Goal: Book appointment/travel/reservation

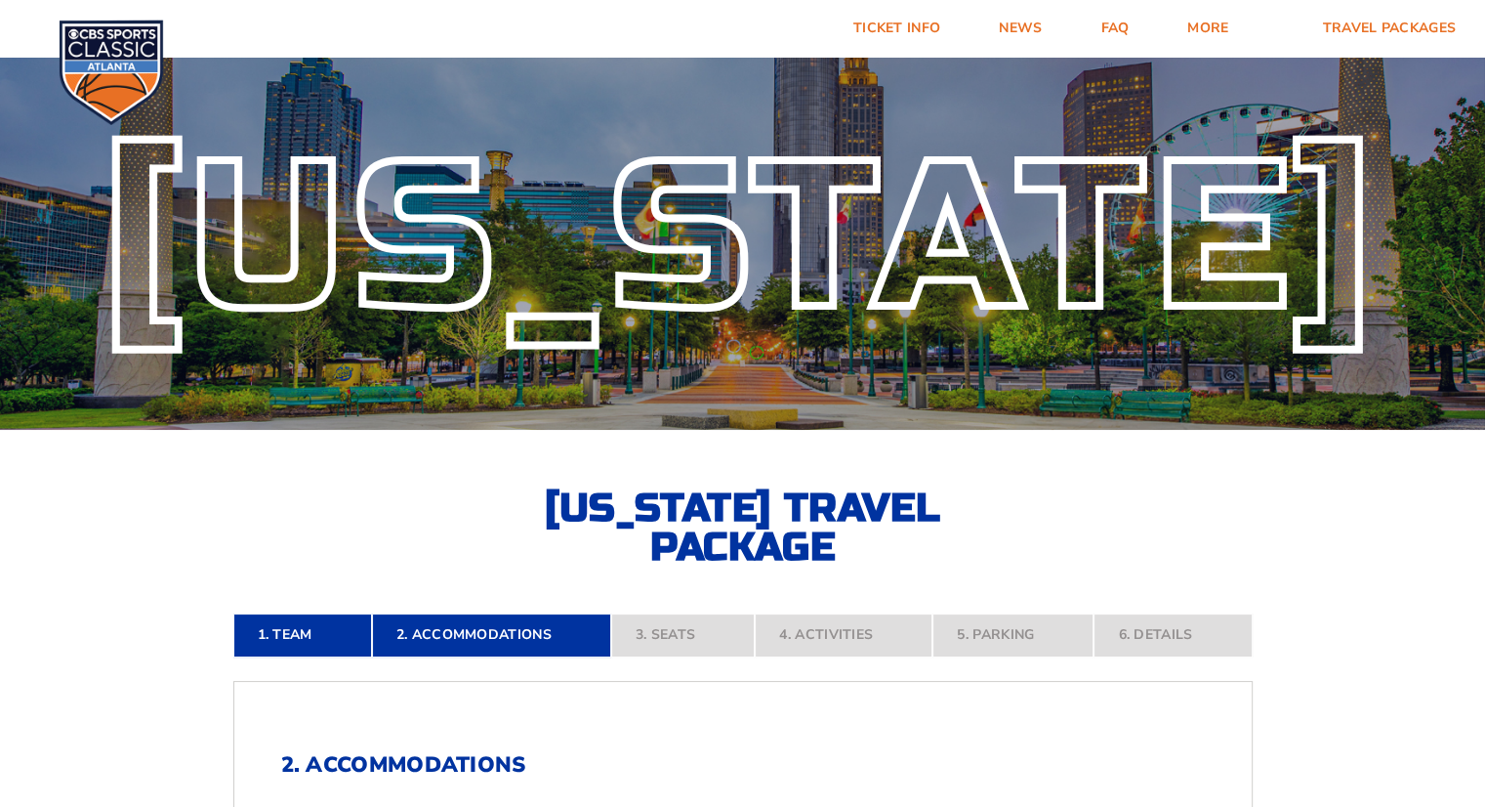
scroll to position [705, 0]
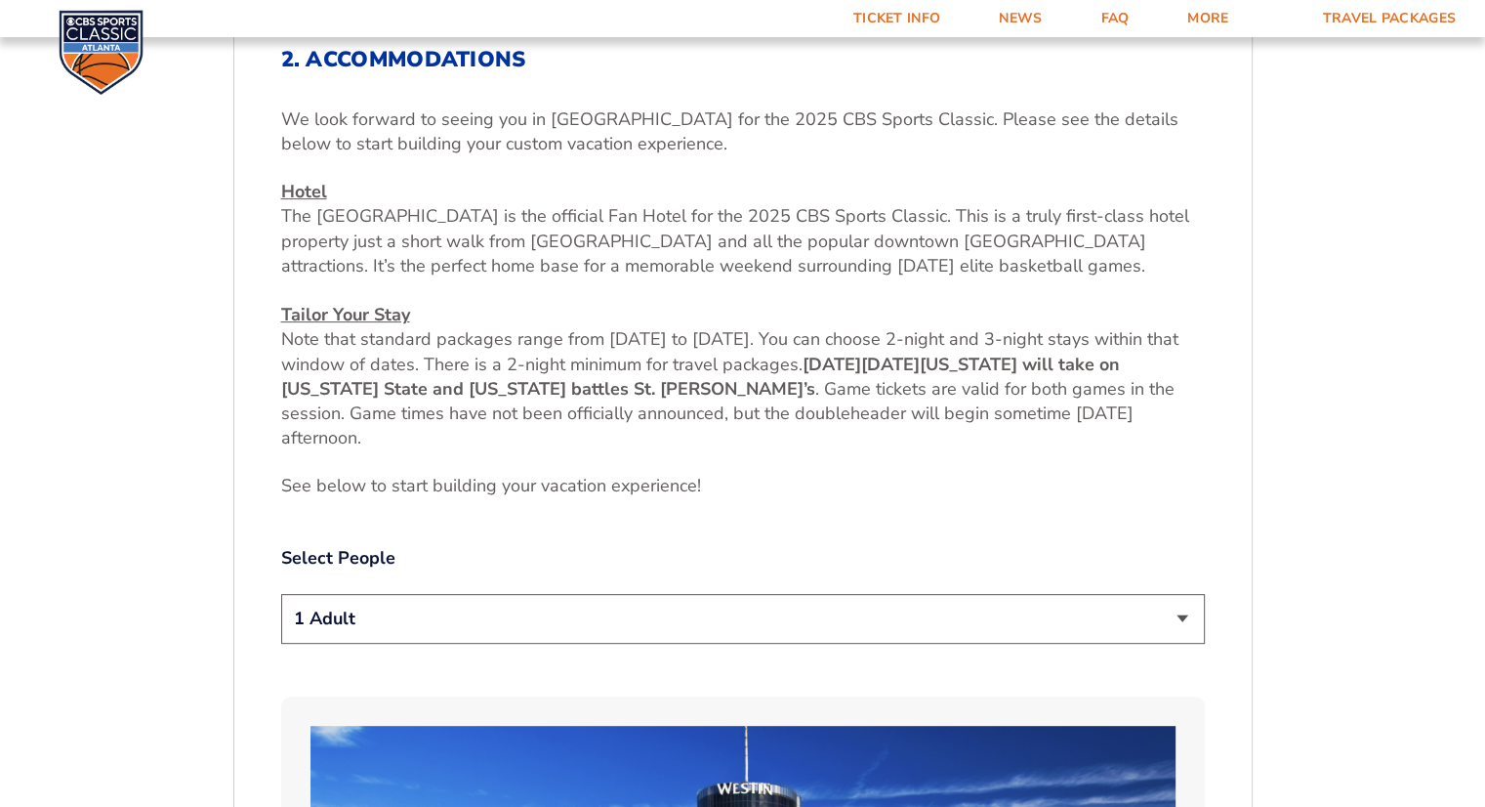
click at [1084, 609] on select "1 Adult 2 Adults 3 Adults 4 Adults 2 Adults + 1 Child 2 Adults + 2 Children 2 A…" at bounding box center [743, 619] width 924 height 50
click at [281, 594] on select "1 Adult 2 Adults 3 Adults 4 Adults 2 Adults + 1 Child 2 Adults + 2 Children 2 A…" at bounding box center [743, 619] width 924 height 50
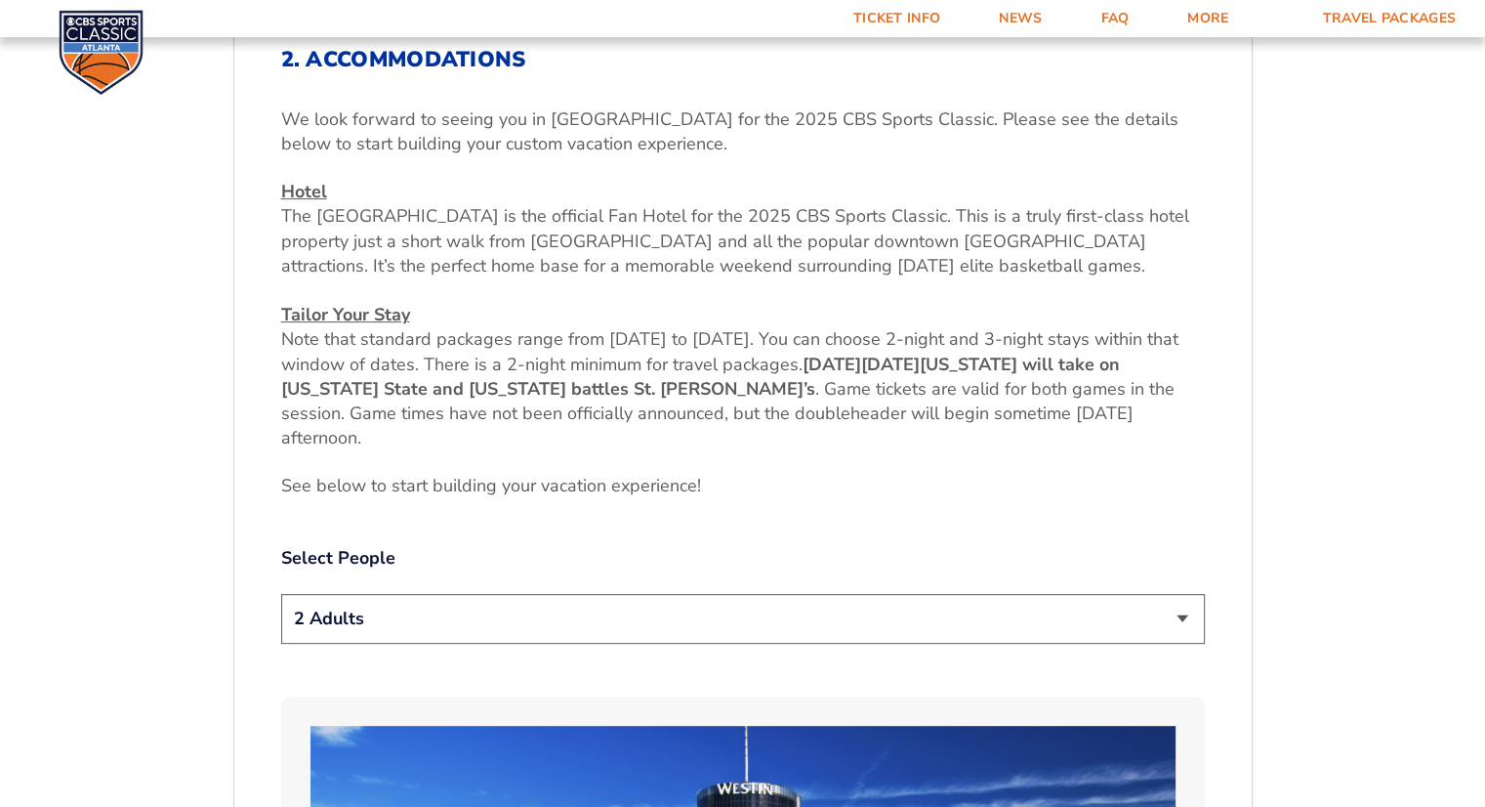
click at [1127, 623] on select "1 Adult 2 Adults 3 Adults 4 Adults 2 Adults + 1 Child 2 Adults + 2 Children 2 A…" at bounding box center [743, 619] width 924 height 50
select select "4 Adults"
click at [281, 594] on select "1 Adult 2 Adults 3 Adults 4 Adults 2 Adults + 1 Child 2 Adults + 2 Children 2 A…" at bounding box center [743, 619] width 924 height 50
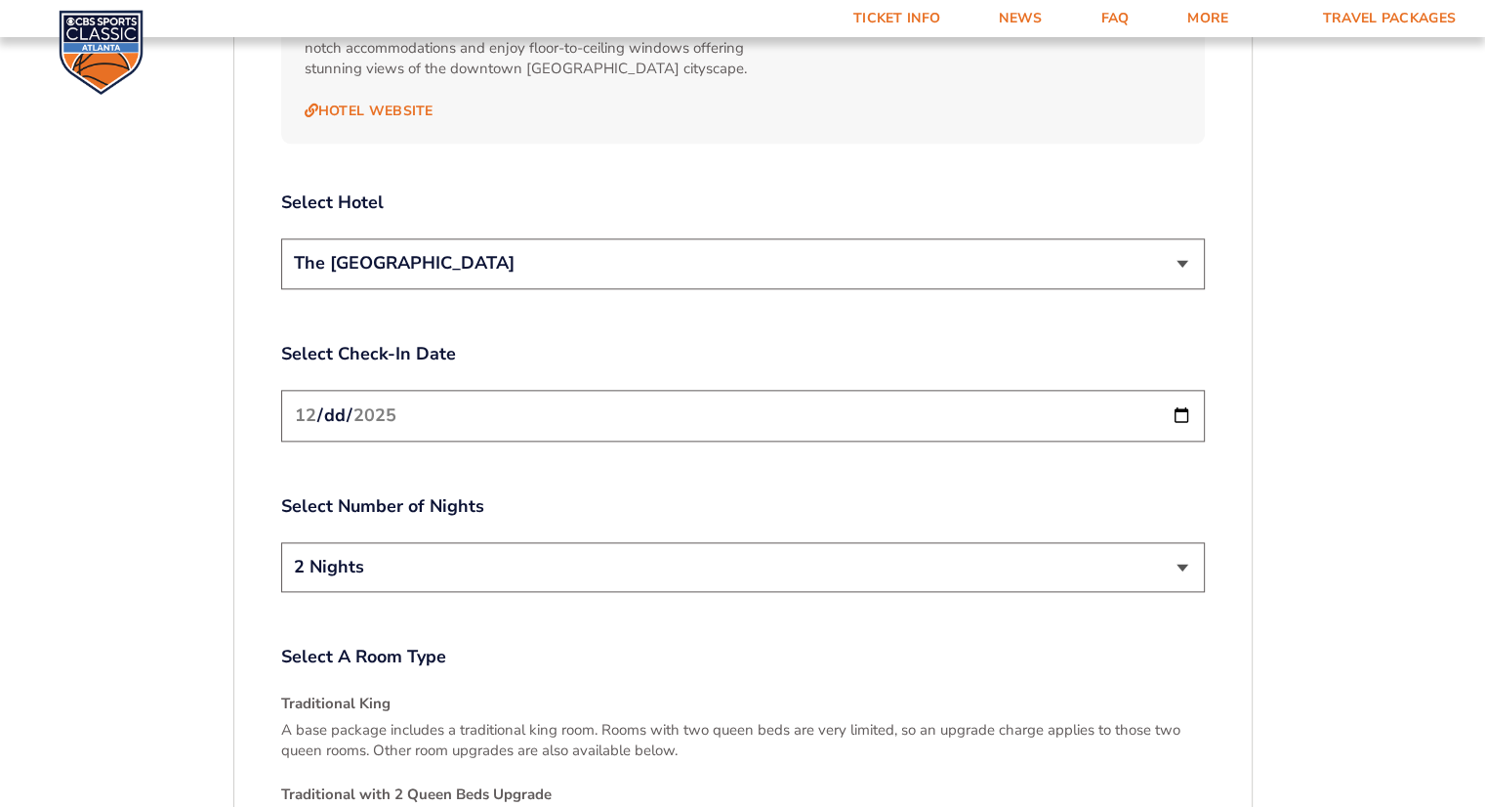
scroll to position [2301, 0]
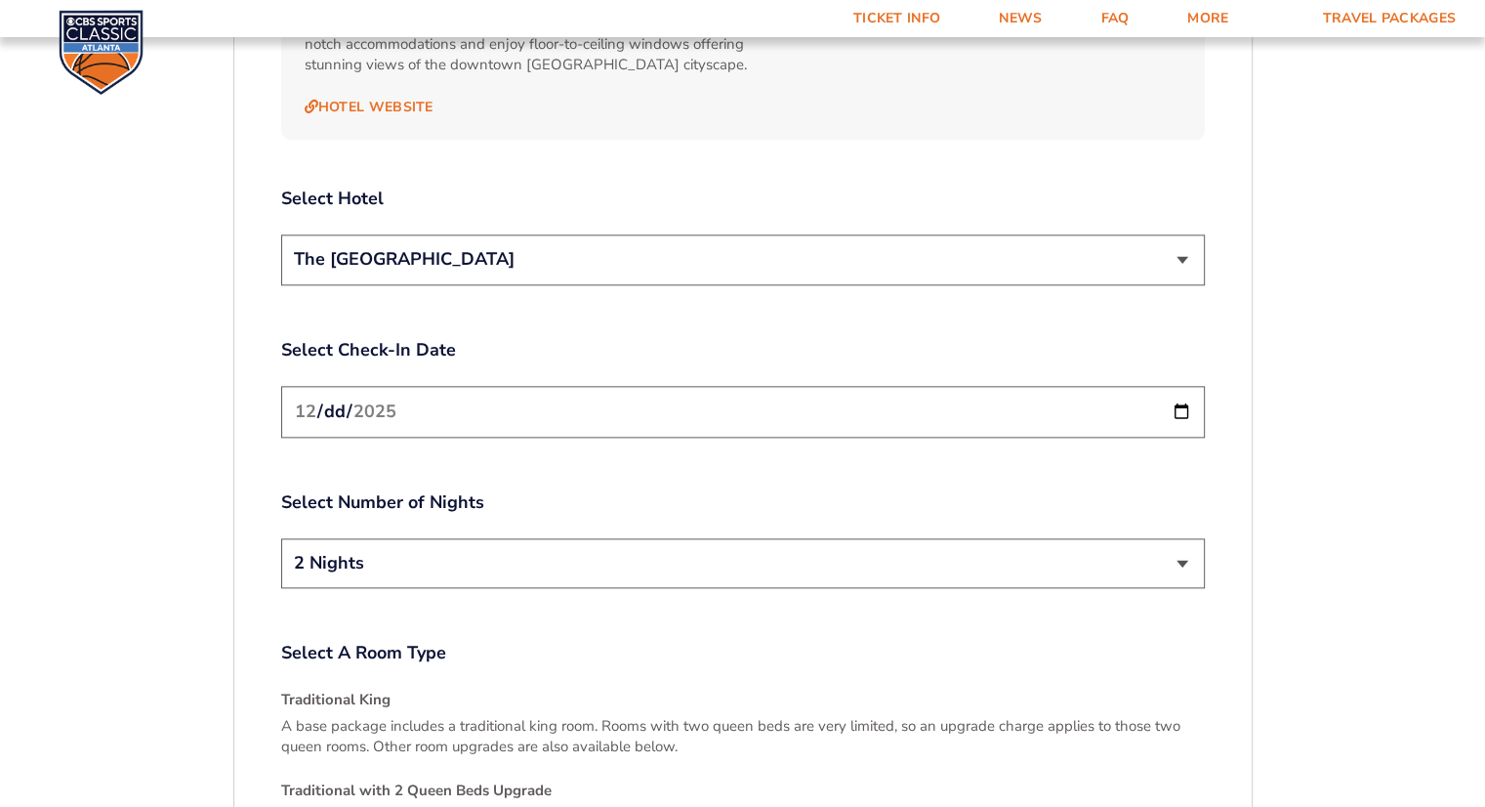
click at [1181, 396] on input "[DATE]" at bounding box center [743, 412] width 924 height 52
click at [1157, 538] on select "2 Nights 3 Nights" at bounding box center [743, 563] width 924 height 50
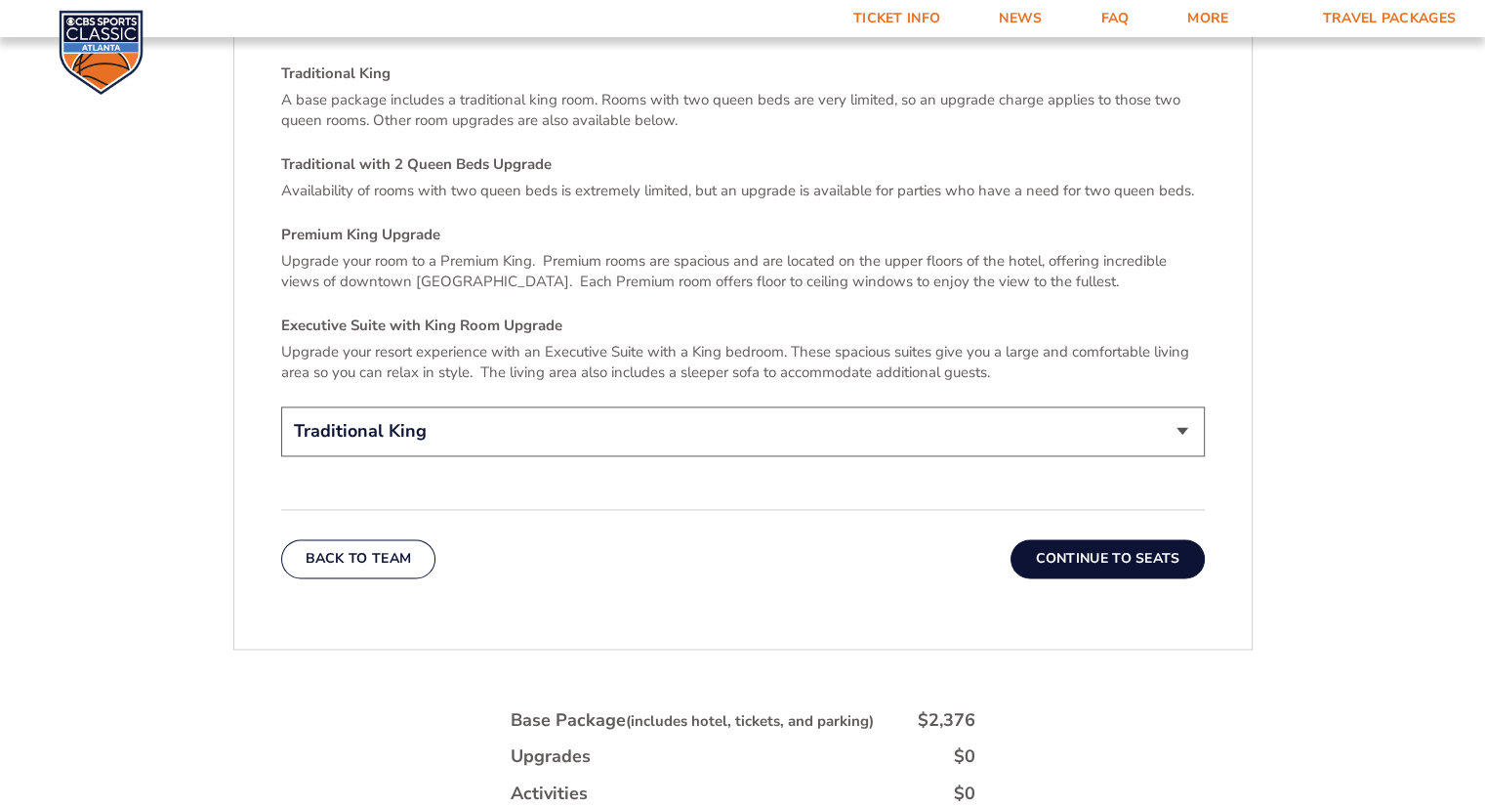
scroll to position [2931, 0]
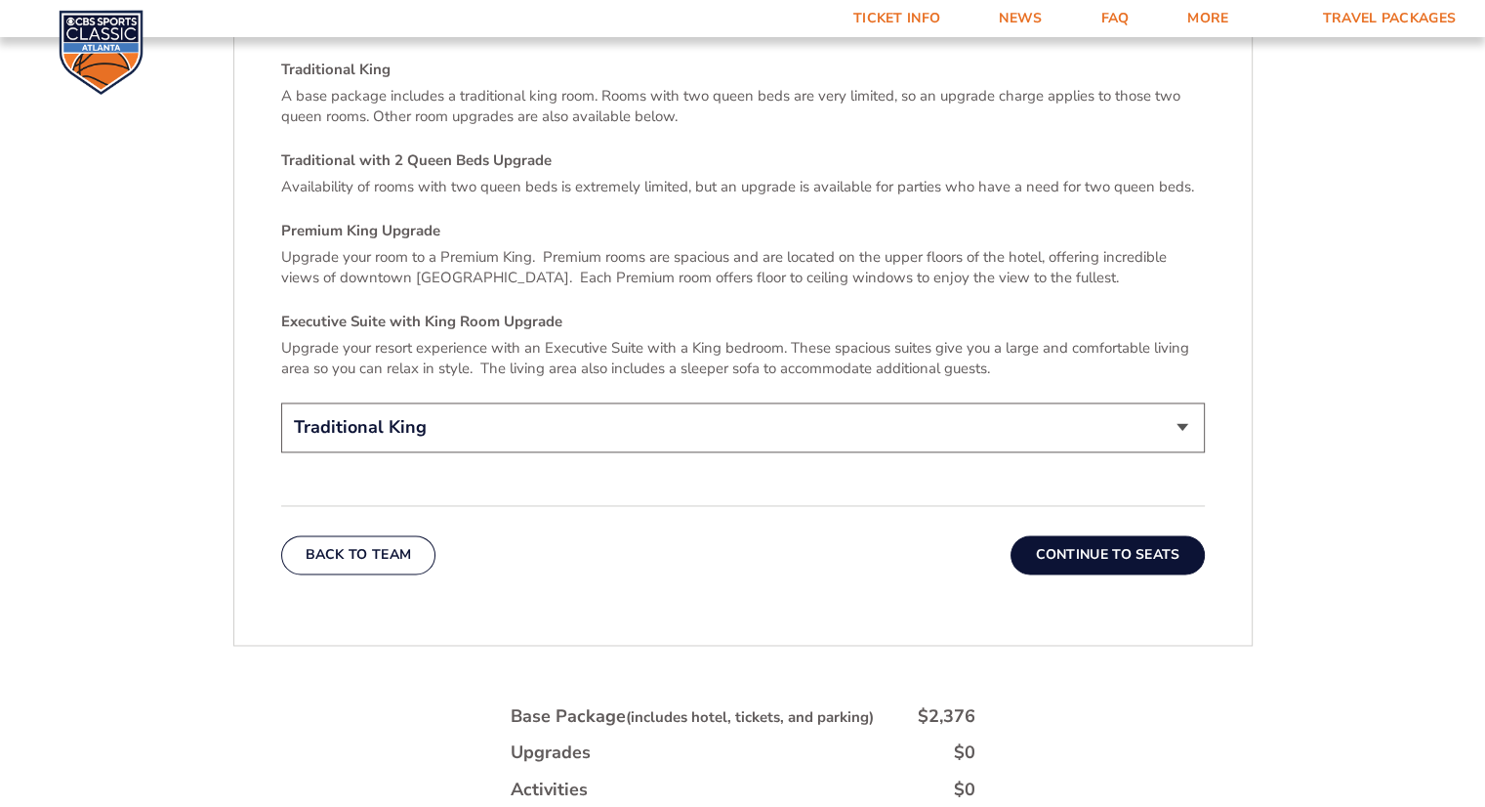
click at [1074, 537] on button "Continue To Seats" at bounding box center [1107, 554] width 193 height 39
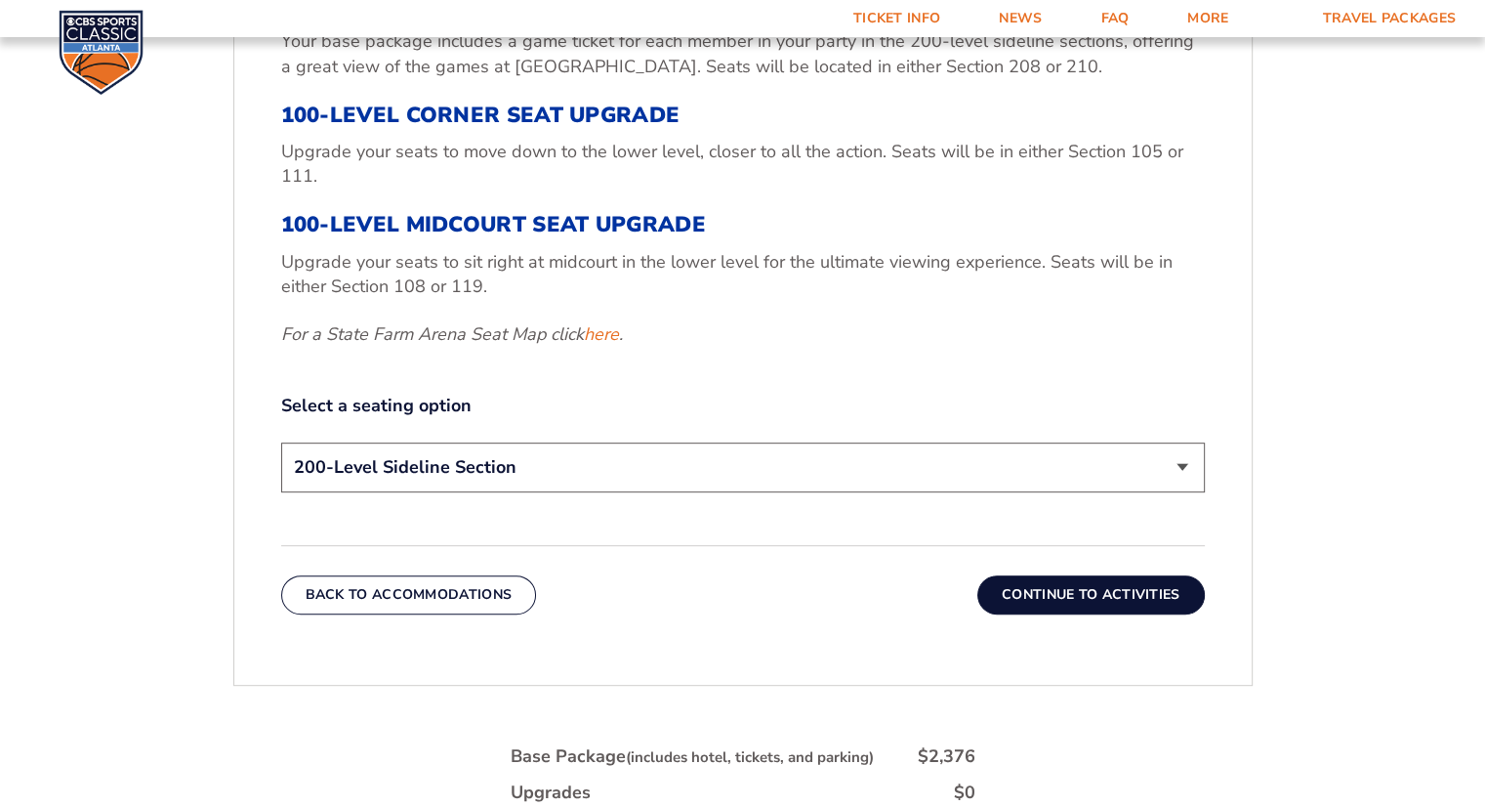
scroll to position [822, 0]
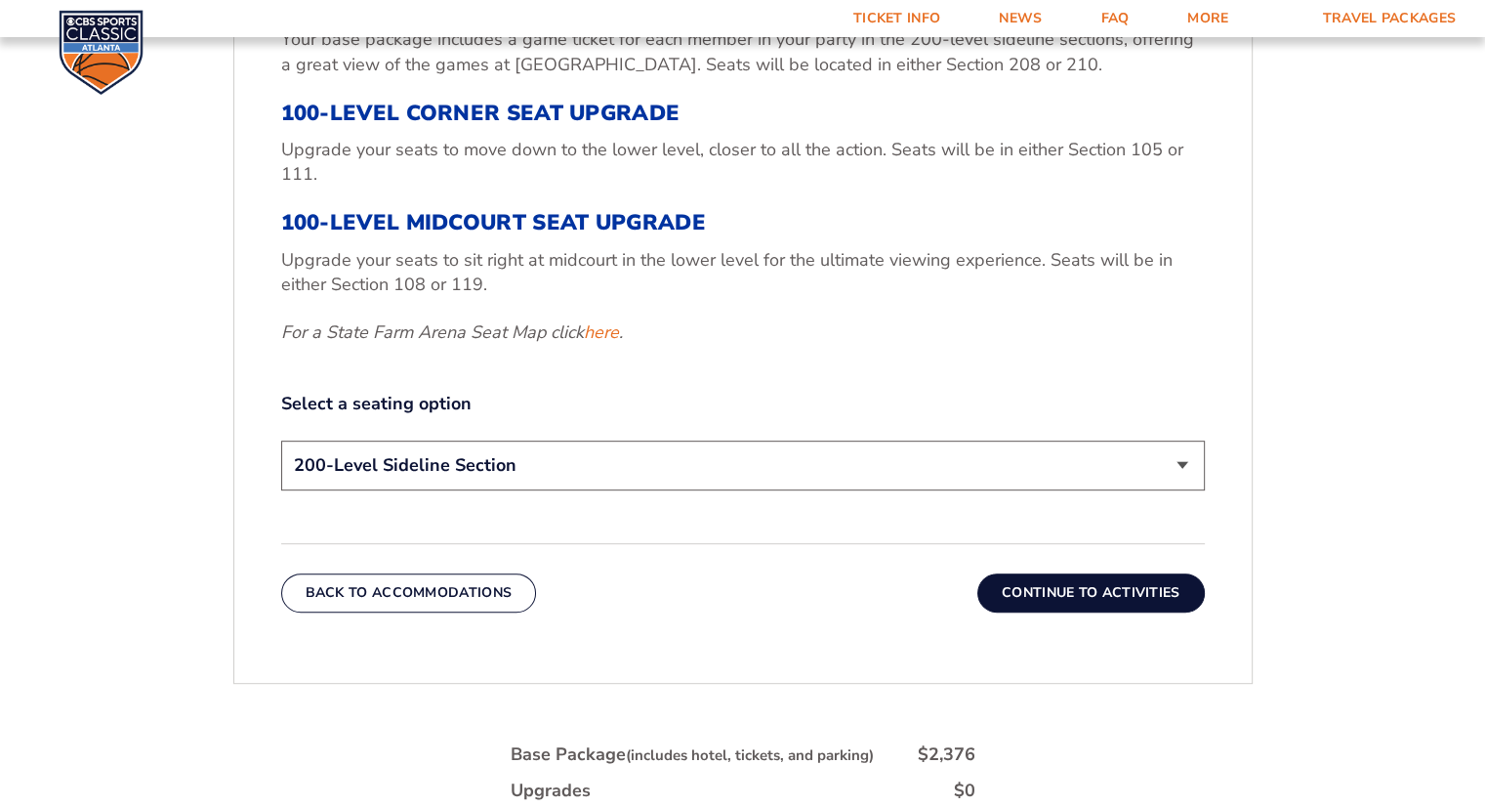
click at [639, 466] on select "200-Level Sideline Section 100-Level Corner Seat Upgrade (+$120 per person) 100…" at bounding box center [743, 465] width 924 height 50
select select "100-Level Midcourt Seat Upgrade"
click at [281, 440] on select "200-Level Sideline Section 100-Level Corner Seat Upgrade (+$120 per person) 100…" at bounding box center [743, 465] width 924 height 50
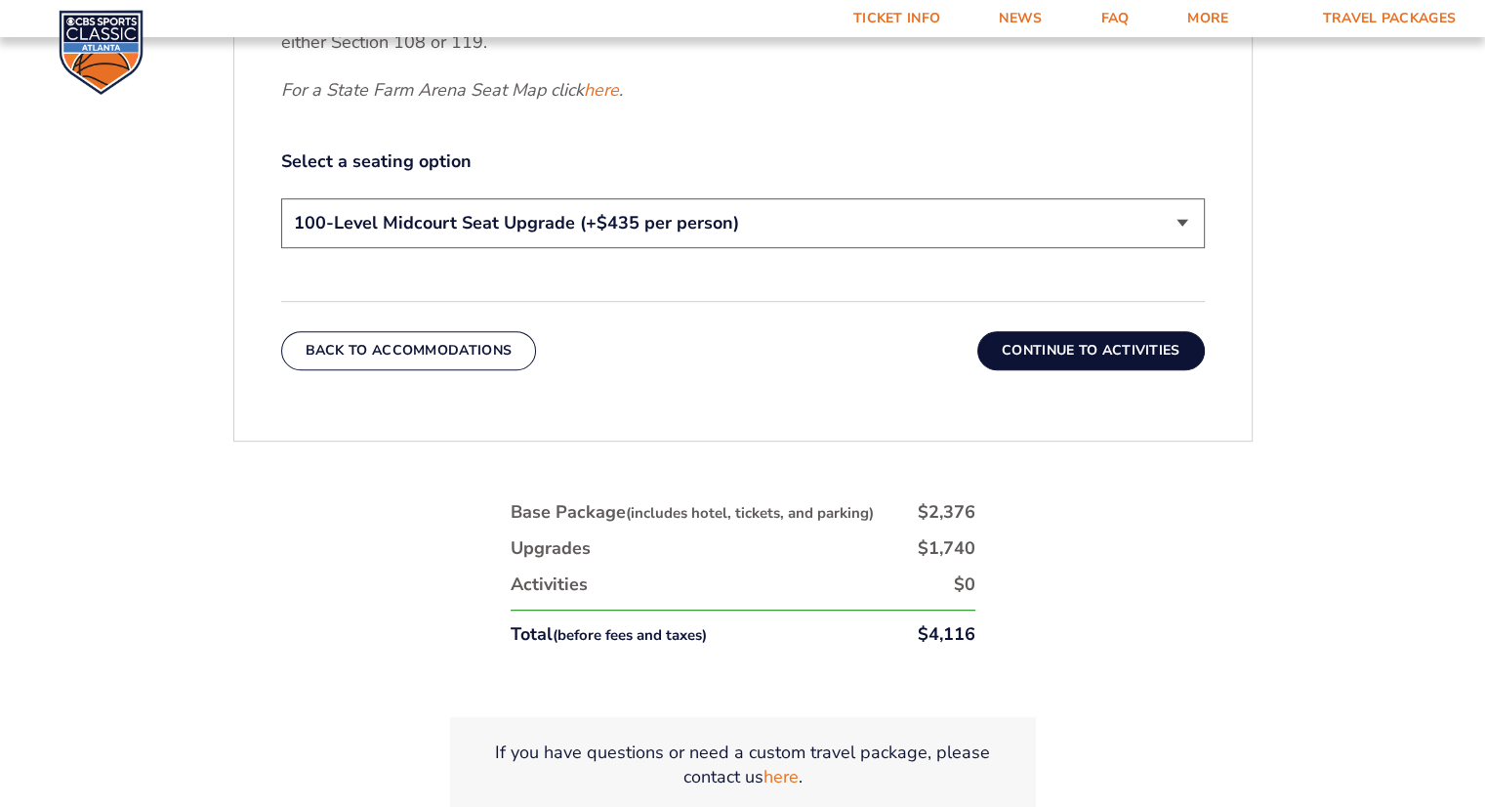
scroll to position [1060, 0]
